Goal: Find specific page/section

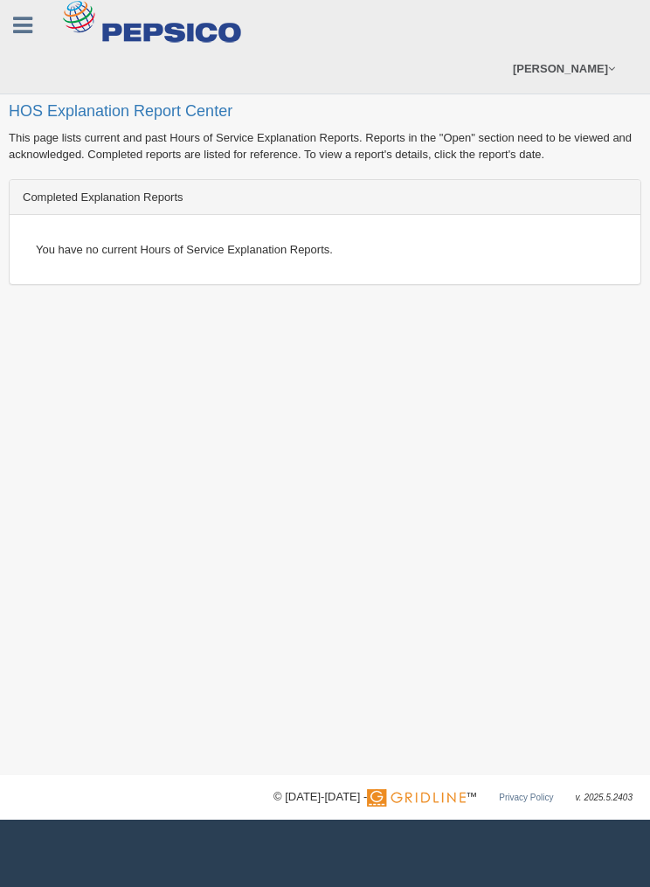
click at [9, 24] on link at bounding box center [22, 23] width 45 height 26
click at [13, 16] on icon at bounding box center [22, 25] width 19 height 23
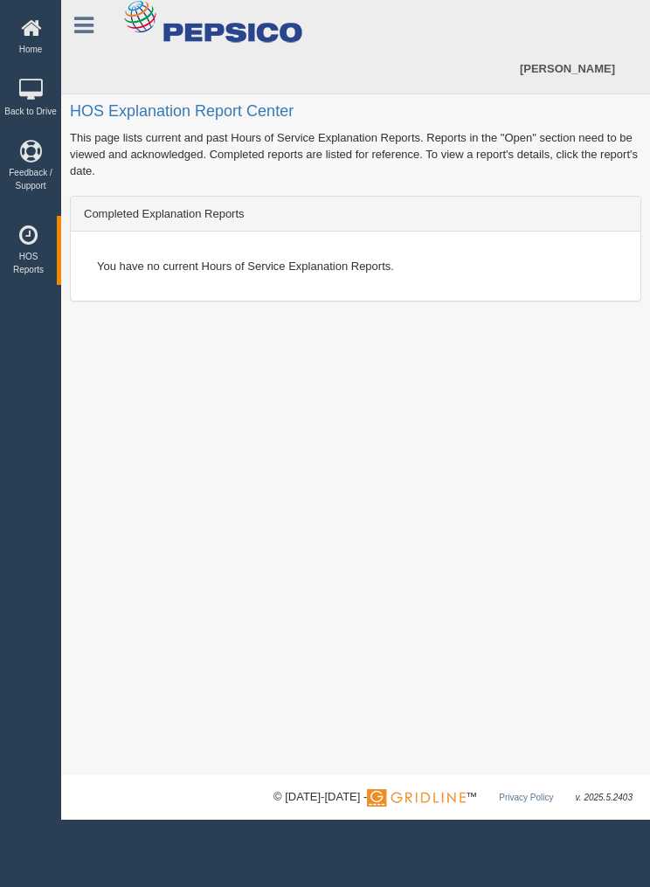
click at [29, 106] on link "Back to Drive" at bounding box center [30, 99] width 61 height 57
click at [549, 182] on div "HOS Explanation Report Center This page lists current and past Hours of Service…" at bounding box center [355, 387] width 589 height 775
click at [517, 254] on div "You have no current Hours of Service Explanation Reports." at bounding box center [356, 266] width 544 height 43
click at [42, 266] on link "HOS Reports" at bounding box center [30, 257] width 61 height 57
click at [24, 163] on icon at bounding box center [30, 152] width 52 height 22
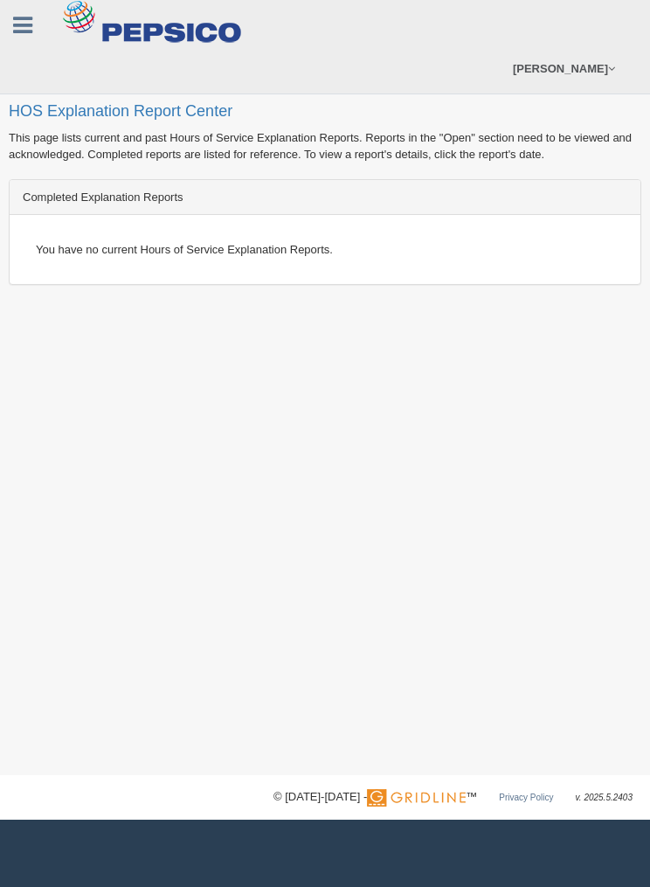
click at [65, 114] on h2 "HOS Explanation Report Center" at bounding box center [325, 68] width 633 height 103
click at [55, 112] on h2 "HOS Explanation Report Center" at bounding box center [325, 68] width 633 height 103
